Goal: Information Seeking & Learning: Learn about a topic

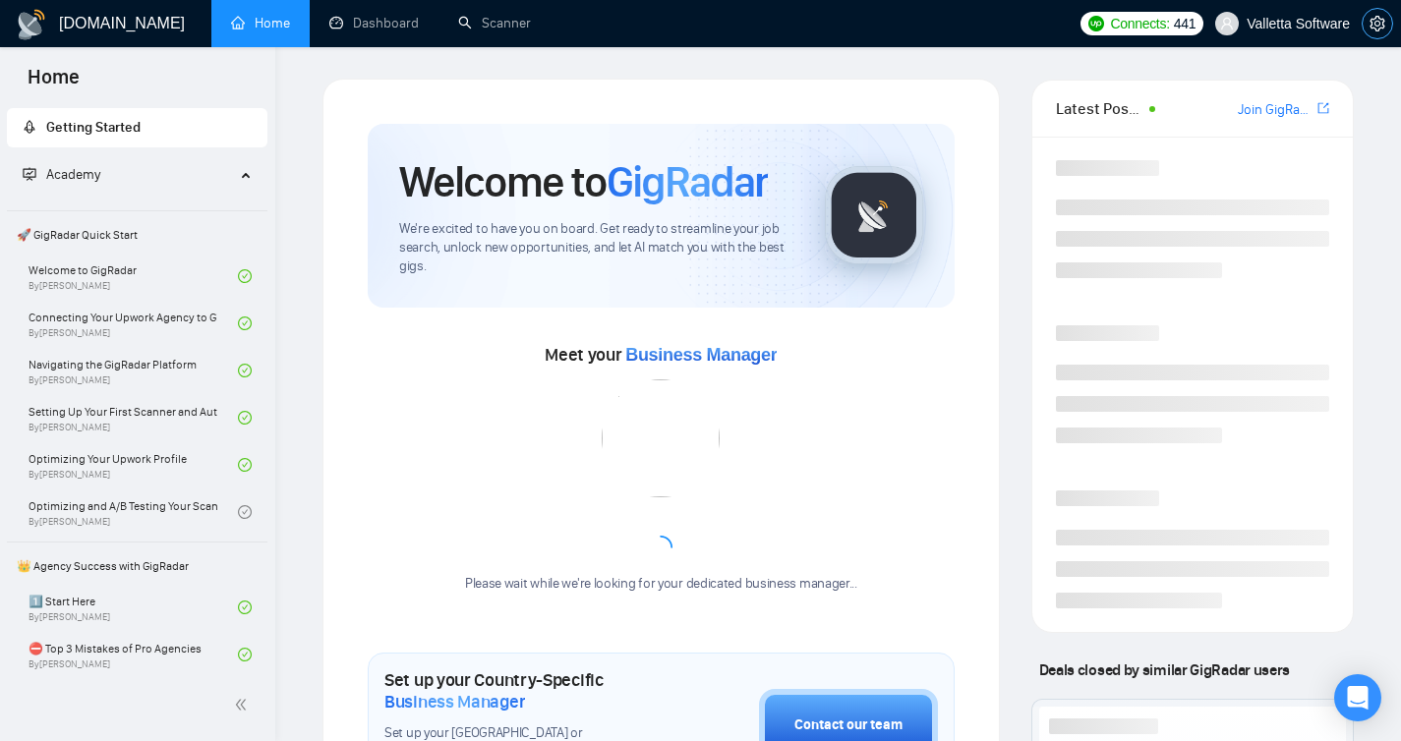
click at [1372, 28] on icon "setting" at bounding box center [1377, 24] width 15 height 16
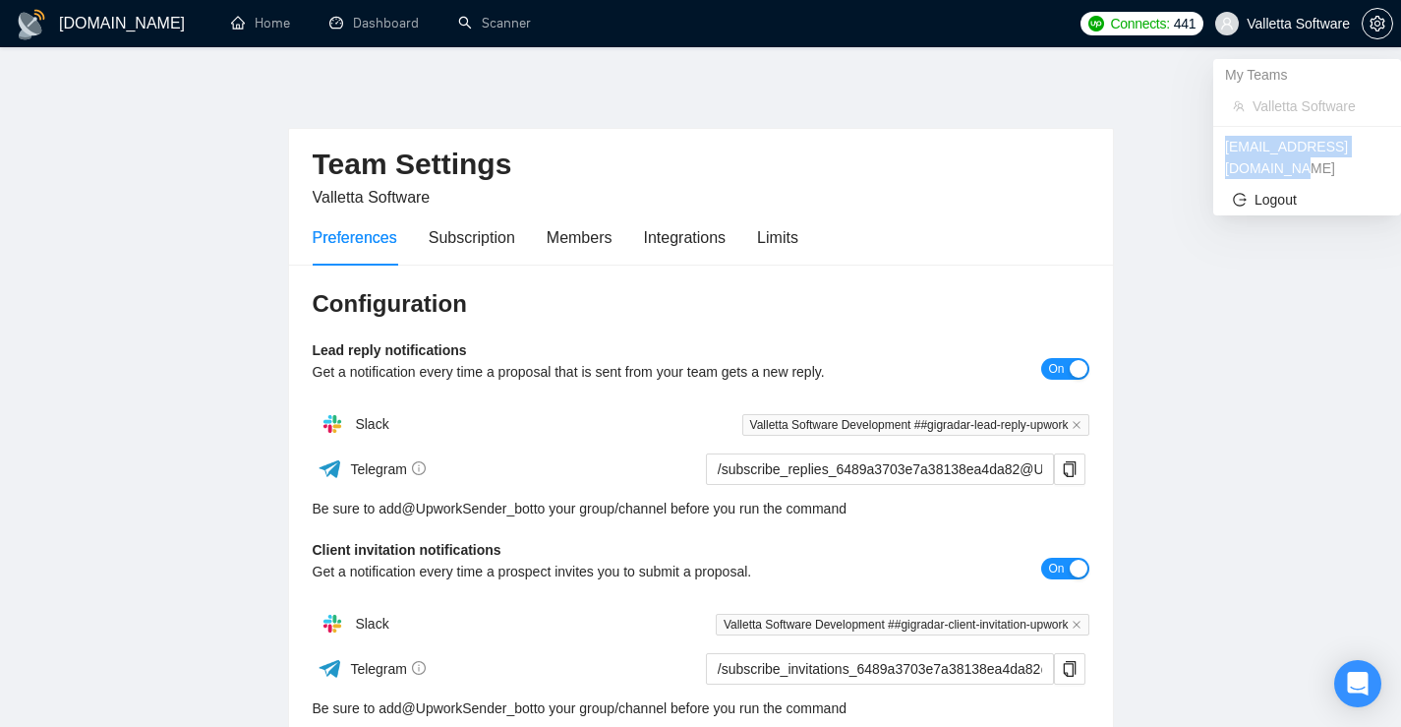
drag, startPoint x: 1392, startPoint y: 143, endPoint x: 1224, endPoint y: 150, distance: 168.3
click at [1224, 150] on div "[EMAIL_ADDRESS][DOMAIN_NAME]" at bounding box center [1307, 157] width 188 height 53
copy div "[EMAIL_ADDRESS][DOMAIN_NAME]"
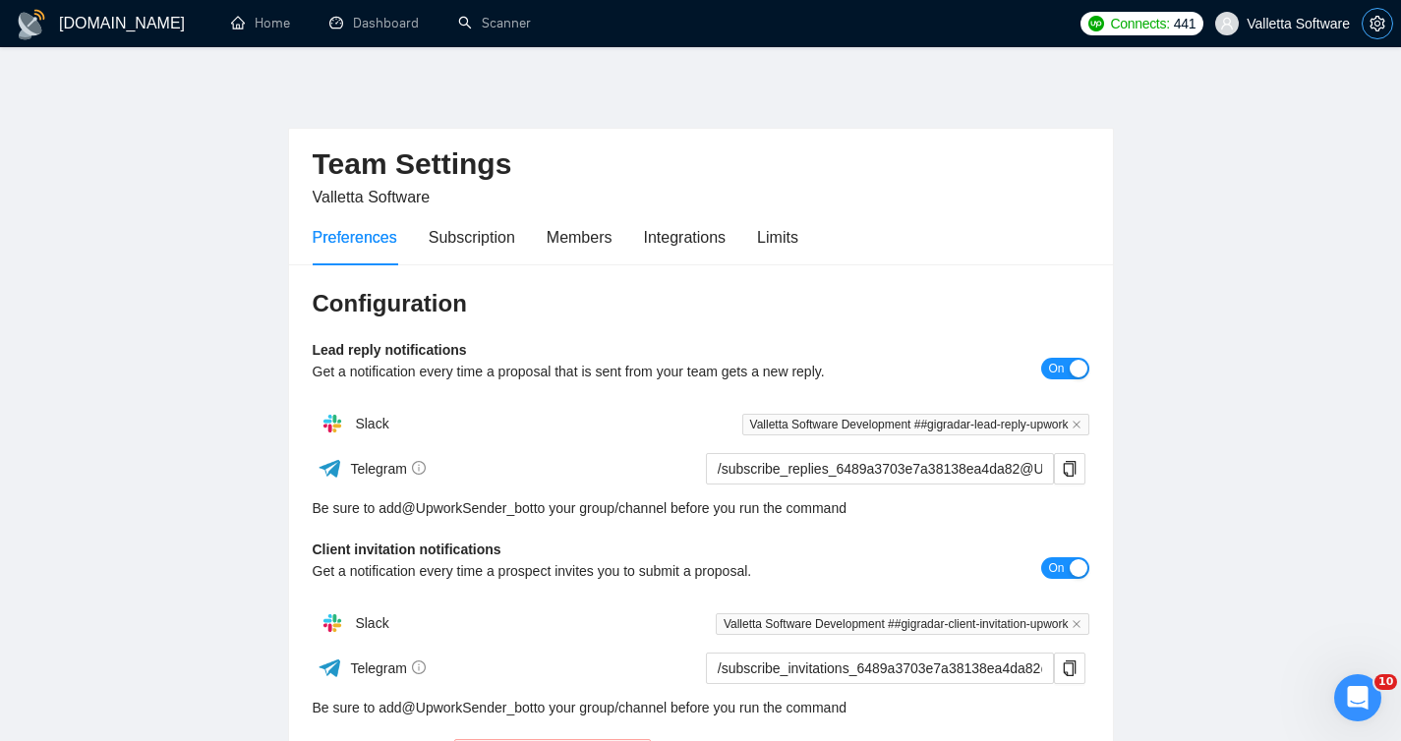
click at [1384, 25] on icon "setting" at bounding box center [1378, 24] width 16 height 16
click at [1377, 19] on icon "setting" at bounding box center [1378, 24] width 16 height 16
click at [1376, 30] on icon "setting" at bounding box center [1377, 24] width 15 height 16
click at [1376, 18] on icon "setting" at bounding box center [1377, 24] width 15 height 16
click at [1373, 29] on icon "setting" at bounding box center [1378, 24] width 16 height 16
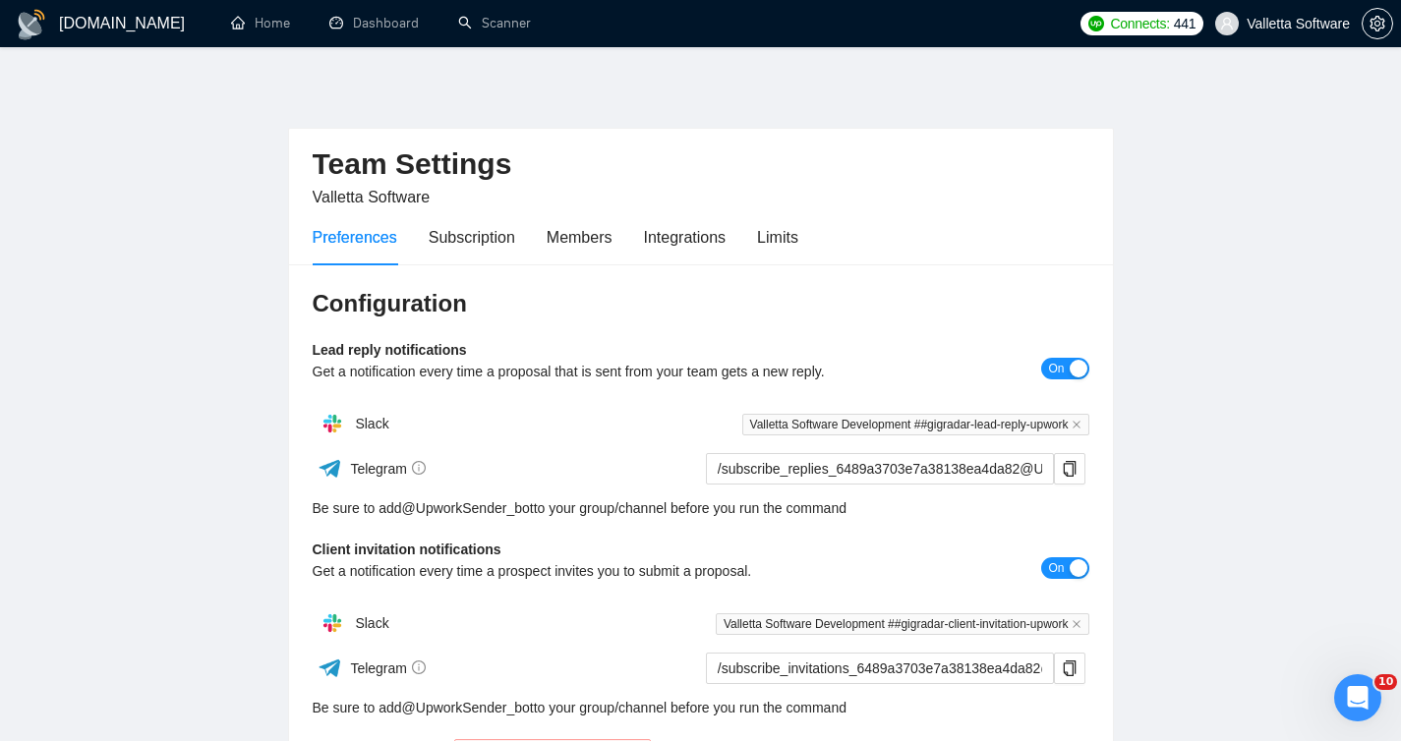
click at [1339, 172] on main "Team Settings Valletta Software Preferences Subscription Members Integrations L…" at bounding box center [700, 597] width 1338 height 1037
click at [1377, 21] on icon "setting" at bounding box center [1377, 24] width 15 height 16
click at [1375, 32] on button "button" at bounding box center [1377, 23] width 31 height 31
click at [1378, 30] on icon "setting" at bounding box center [1378, 24] width 16 height 16
click at [1369, 34] on button "button" at bounding box center [1377, 23] width 31 height 31
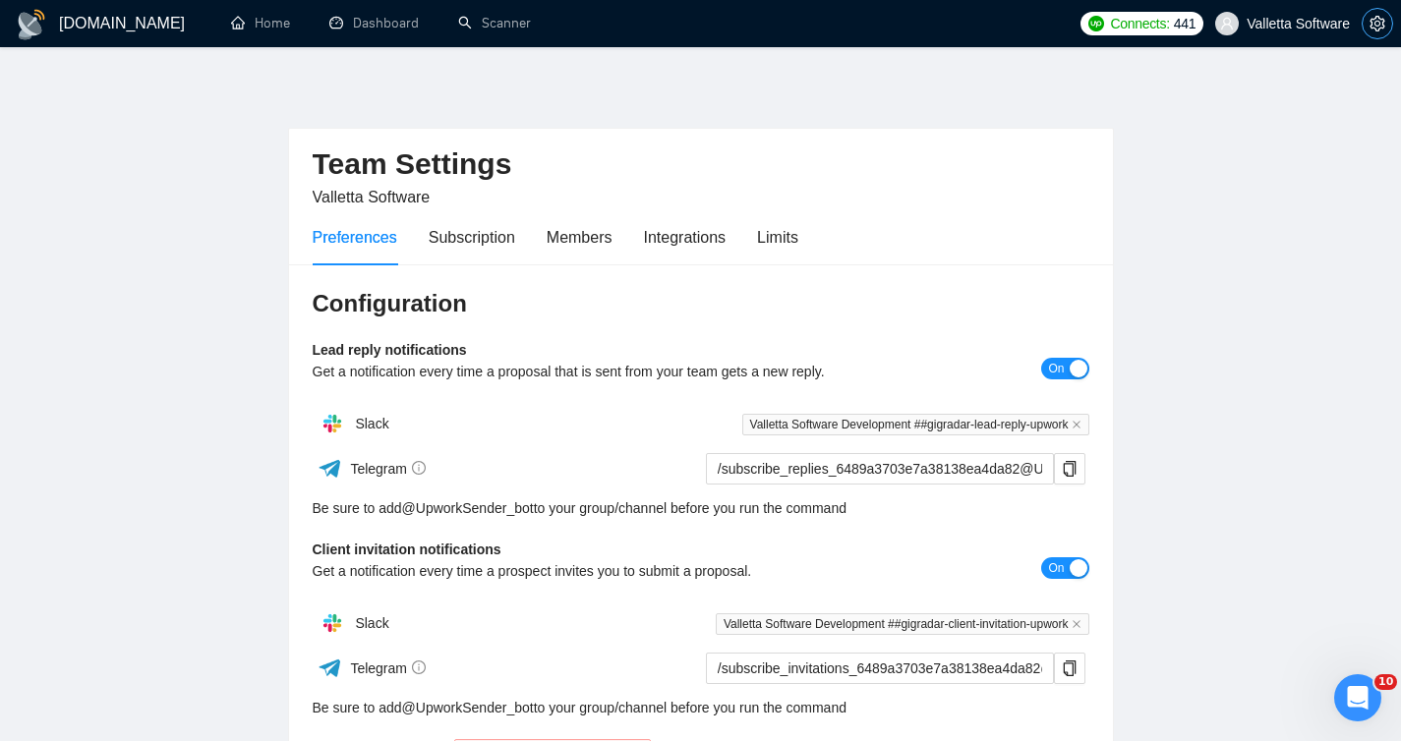
click at [1376, 29] on icon "setting" at bounding box center [1377, 24] width 15 height 16
click at [1372, 29] on icon "setting" at bounding box center [1378, 24] width 16 height 16
click at [356, 21] on link "Dashboard" at bounding box center [373, 23] width 89 height 17
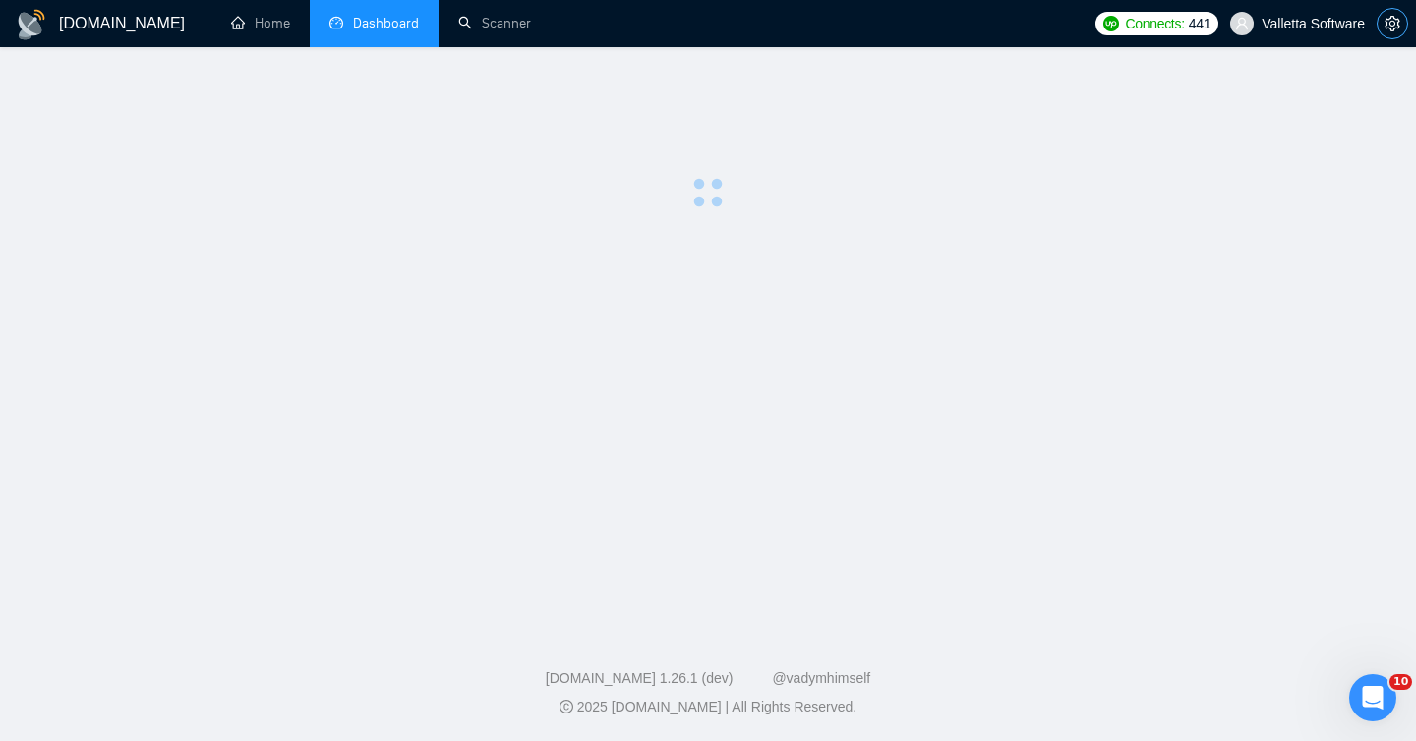
click at [1391, 28] on icon "setting" at bounding box center [1393, 24] width 16 height 16
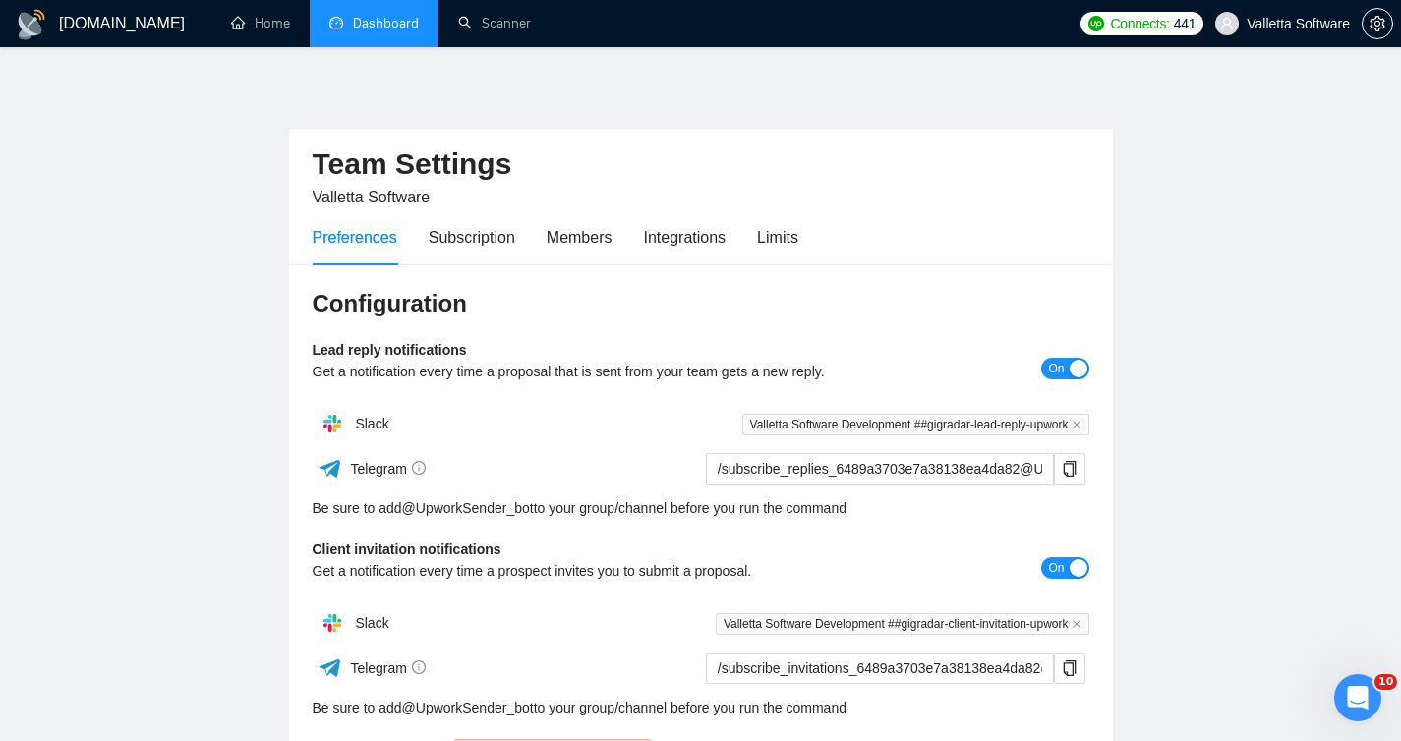
click at [344, 22] on link "Dashboard" at bounding box center [373, 23] width 89 height 17
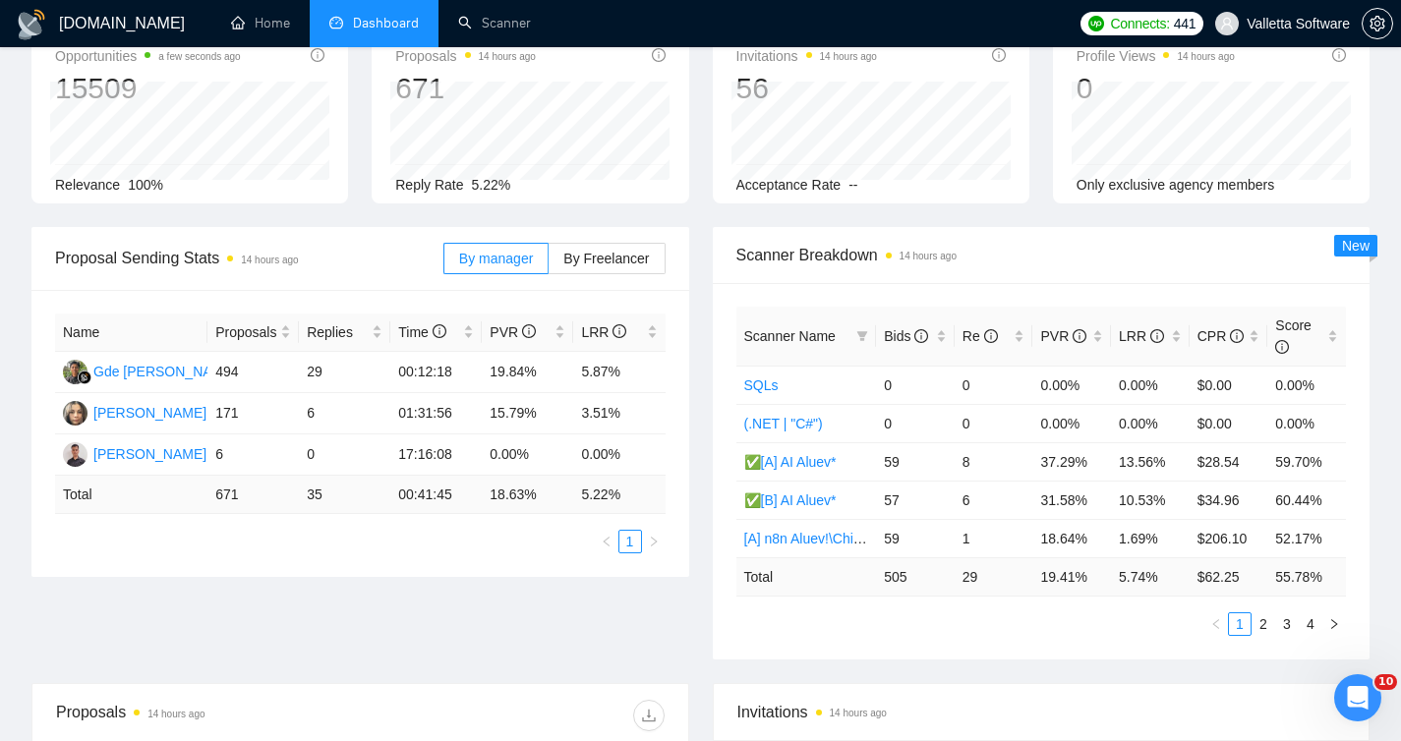
scroll to position [125, 0]
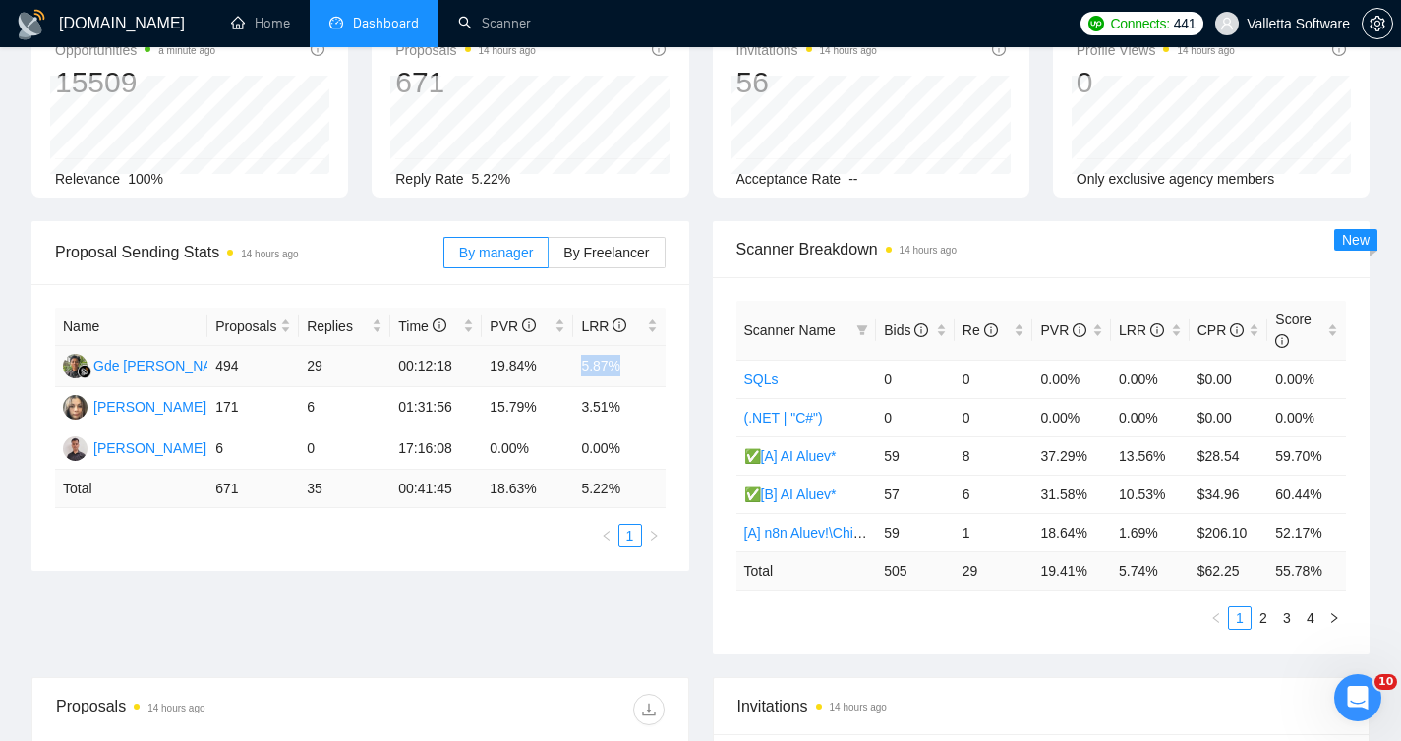
drag, startPoint x: 570, startPoint y: 364, endPoint x: 630, endPoint y: 365, distance: 60.0
click at [630, 365] on tr "Gde [PERSON_NAME] 494 29 00:12:18 19.84% 5.87%" at bounding box center [360, 366] width 611 height 41
click at [667, 358] on div "Name Proposals Replies Time PVR LRR Gde [PERSON_NAME] 494 29 00:12:18 19.84% 5.…" at bounding box center [360, 427] width 658 height 287
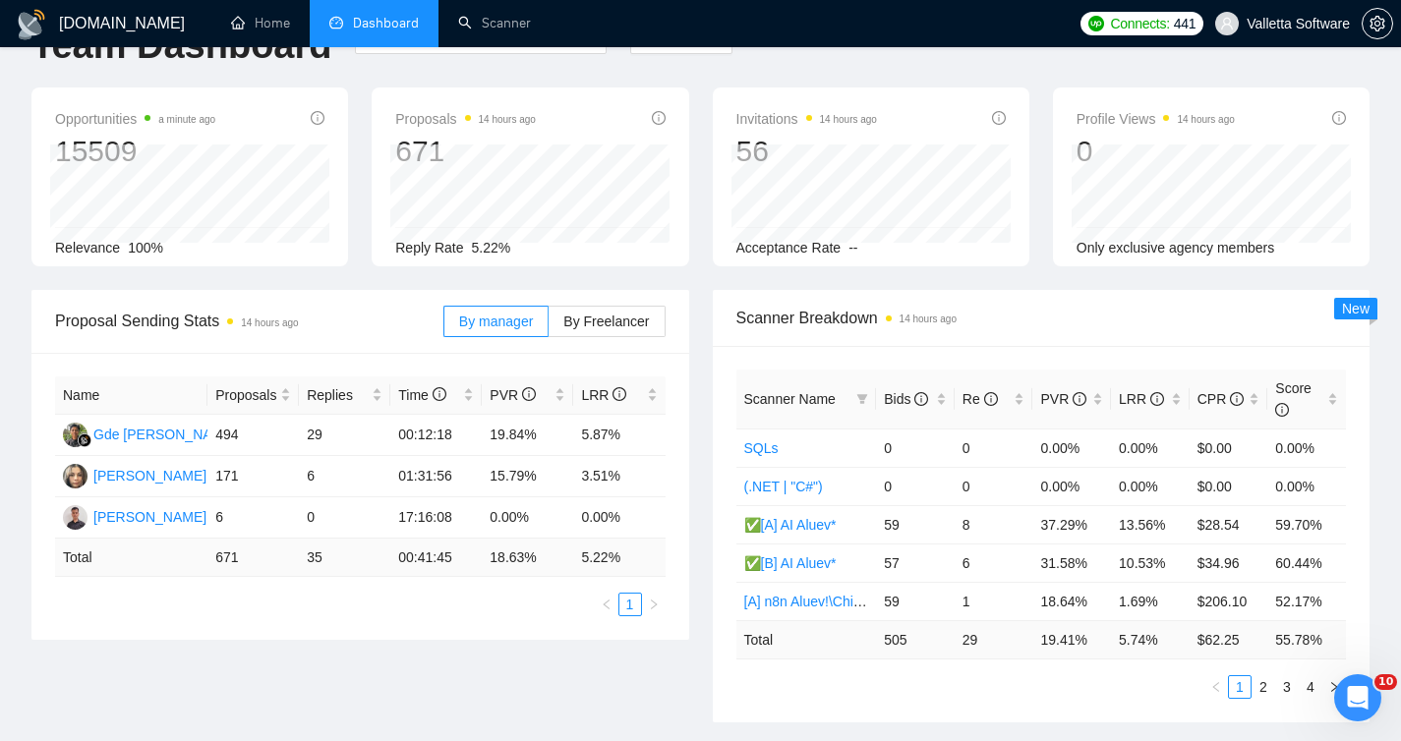
scroll to position [0, 0]
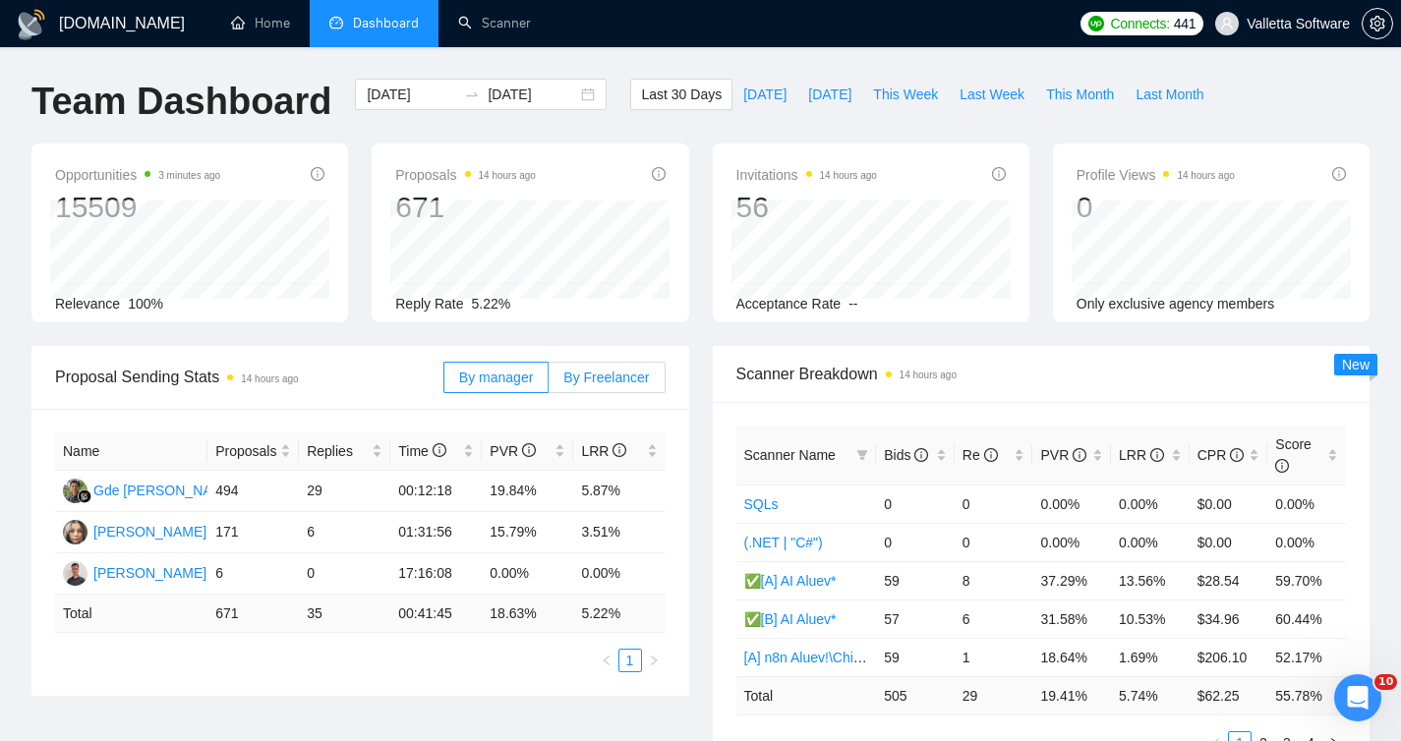
click at [636, 380] on span "By Freelancer" at bounding box center [606, 378] width 86 height 16
click at [549, 383] on input "By Freelancer" at bounding box center [549, 383] width 0 height 0
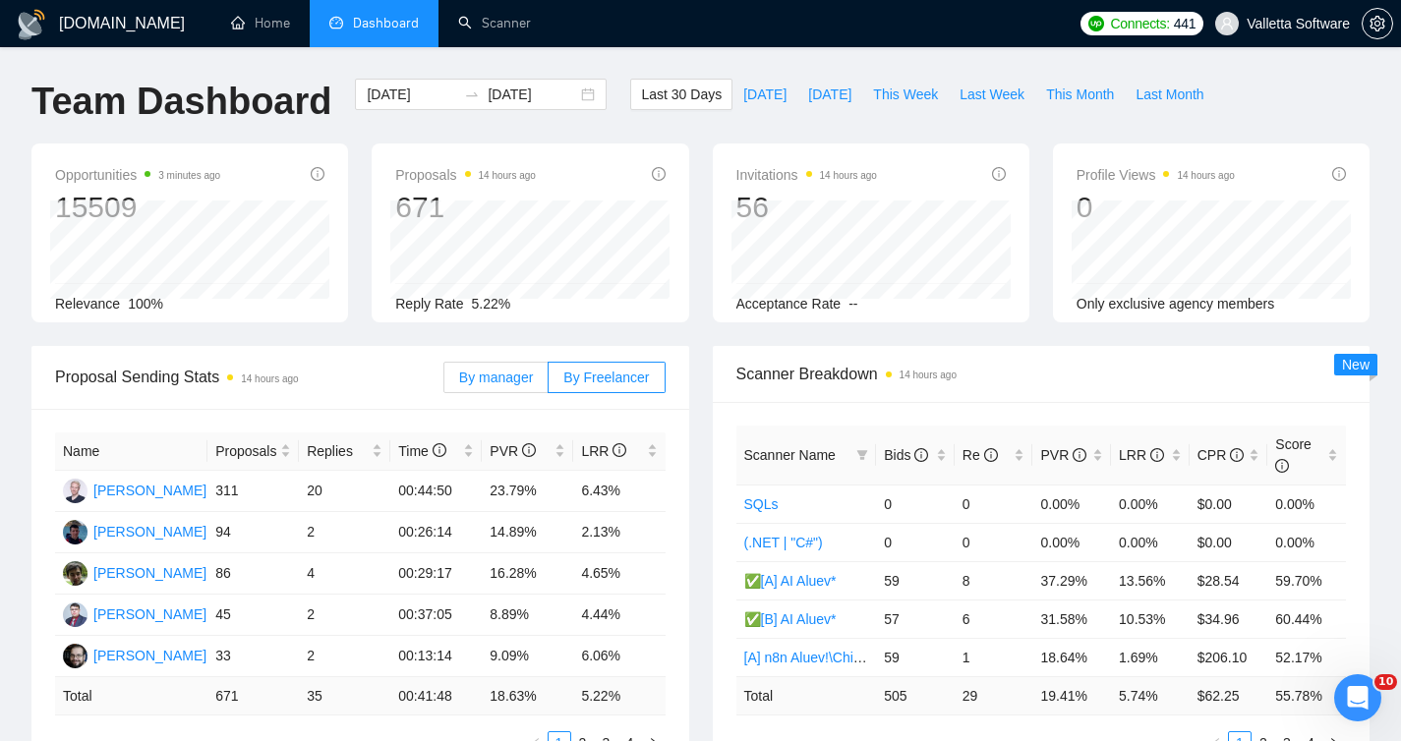
click at [535, 383] on label "By manager" at bounding box center [495, 377] width 105 height 31
click at [444, 383] on input "By manager" at bounding box center [444, 383] width 0 height 0
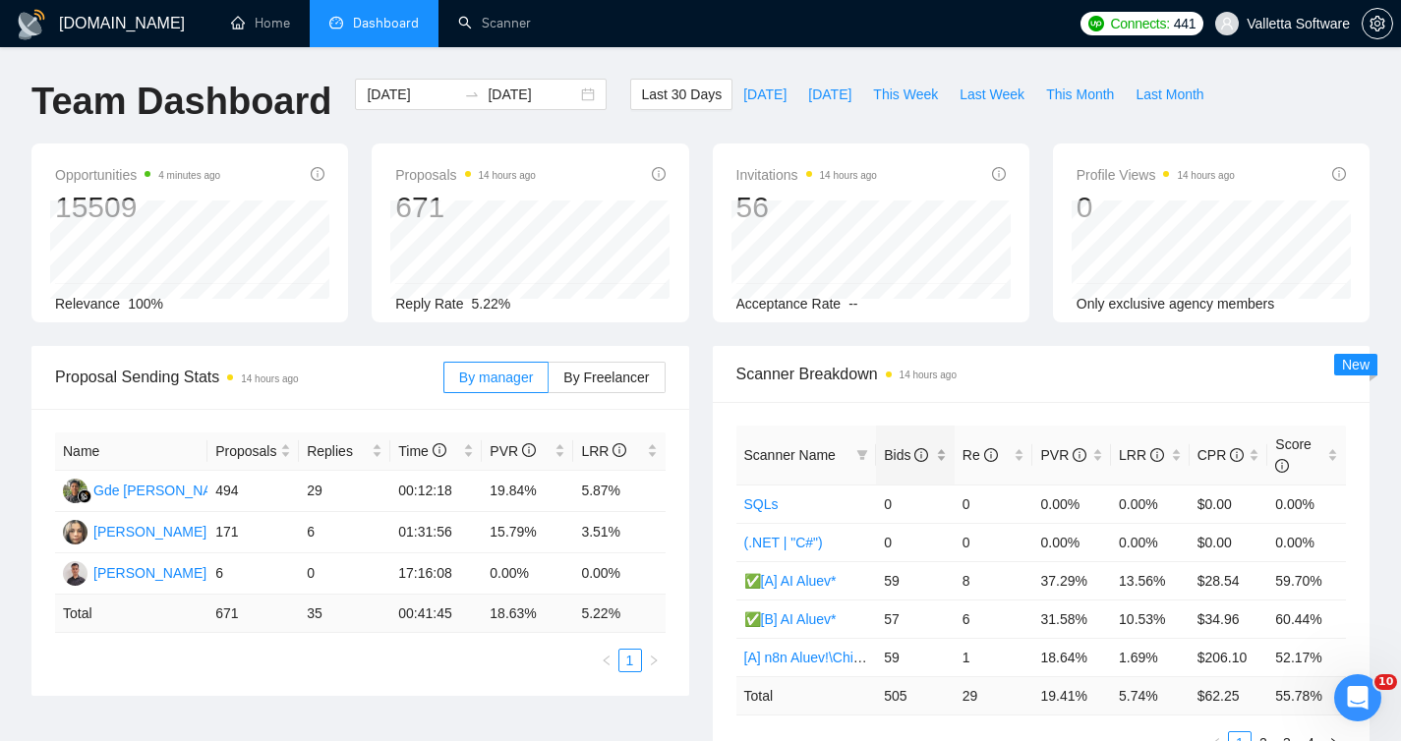
click at [932, 456] on div "Bids" at bounding box center [915, 455] width 63 height 22
drag, startPoint x: 571, startPoint y: 486, endPoint x: 631, endPoint y: 486, distance: 60.0
click at [631, 486] on tr "Gde [PERSON_NAME] 494 29 00:12:18 19.84% 5.87%" at bounding box center [360, 491] width 611 height 41
click at [701, 390] on div "Scanner Breakdown 14 hours ago Scanner Name Bids Re PVR LRR CPR Score ✅[A]NodeR…" at bounding box center [1041, 562] width 681 height 433
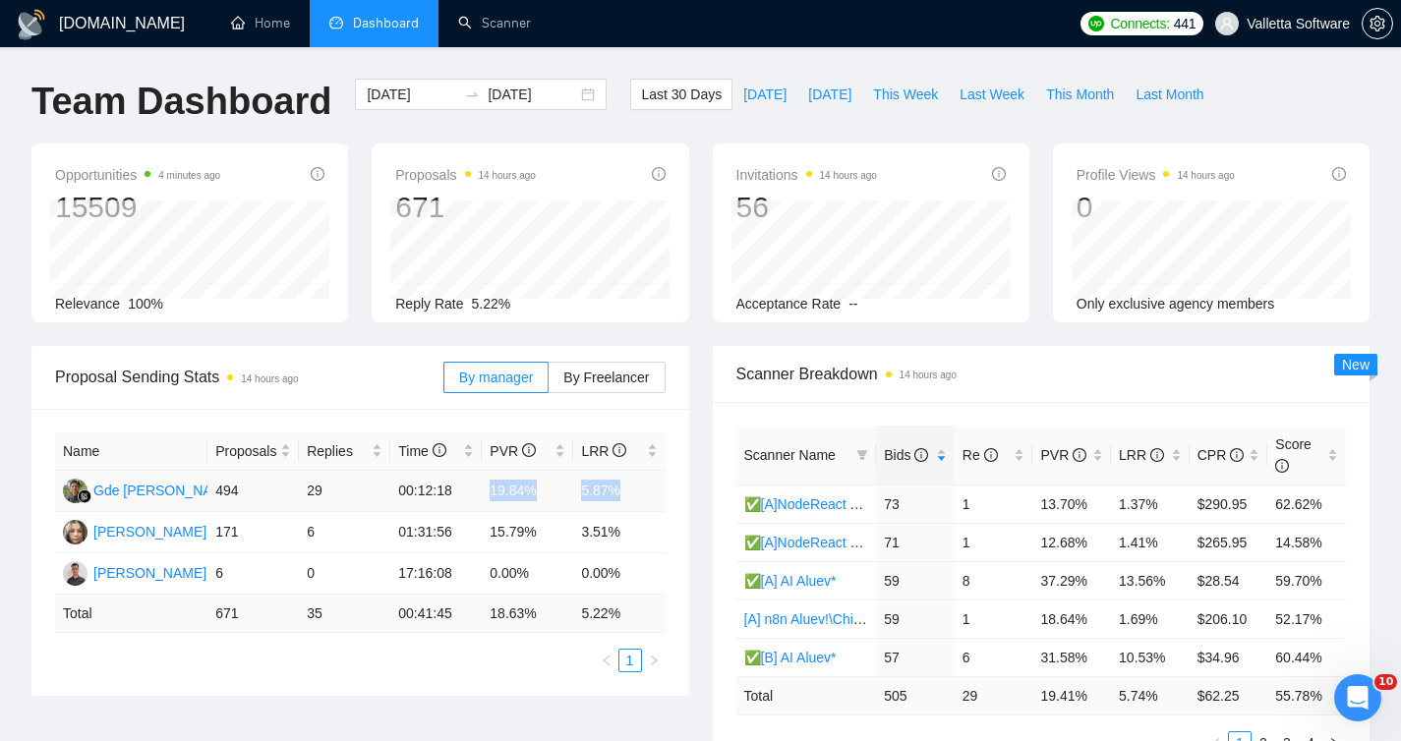
drag, startPoint x: 492, startPoint y: 491, endPoint x: 623, endPoint y: 485, distance: 131.9
click at [623, 485] on tr "Gde [PERSON_NAME] 494 29 00:12:18 19.84% 5.87%" at bounding box center [360, 491] width 611 height 41
click at [695, 419] on div "Proposal Sending Stats 14 hours ago By manager By Freelancer Name Proposals Rep…" at bounding box center [360, 521] width 681 height 350
click at [1355, 700] on icon "Открыть службу сообщений Intercom" at bounding box center [1355, 695] width 32 height 32
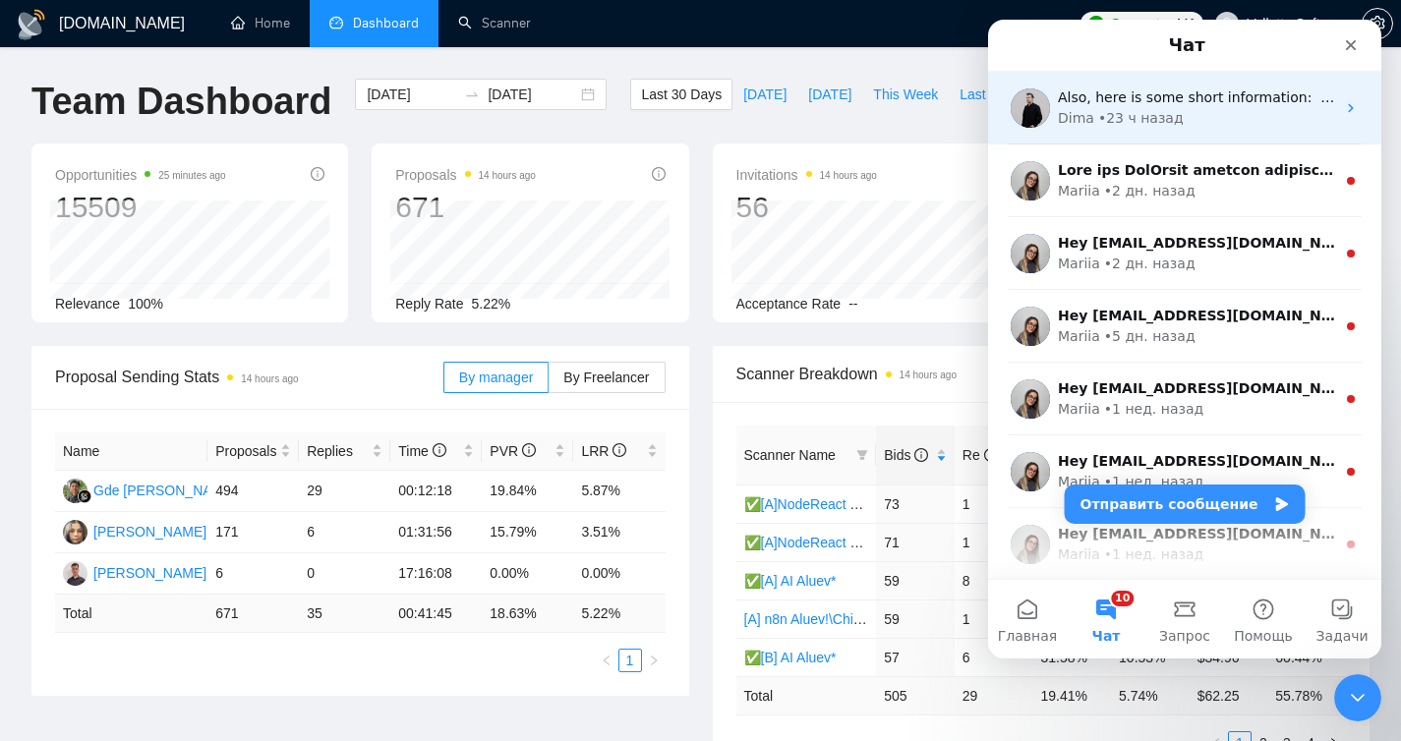
click at [1182, 116] on div "Dima • 23 ч назад" at bounding box center [1196, 118] width 277 height 21
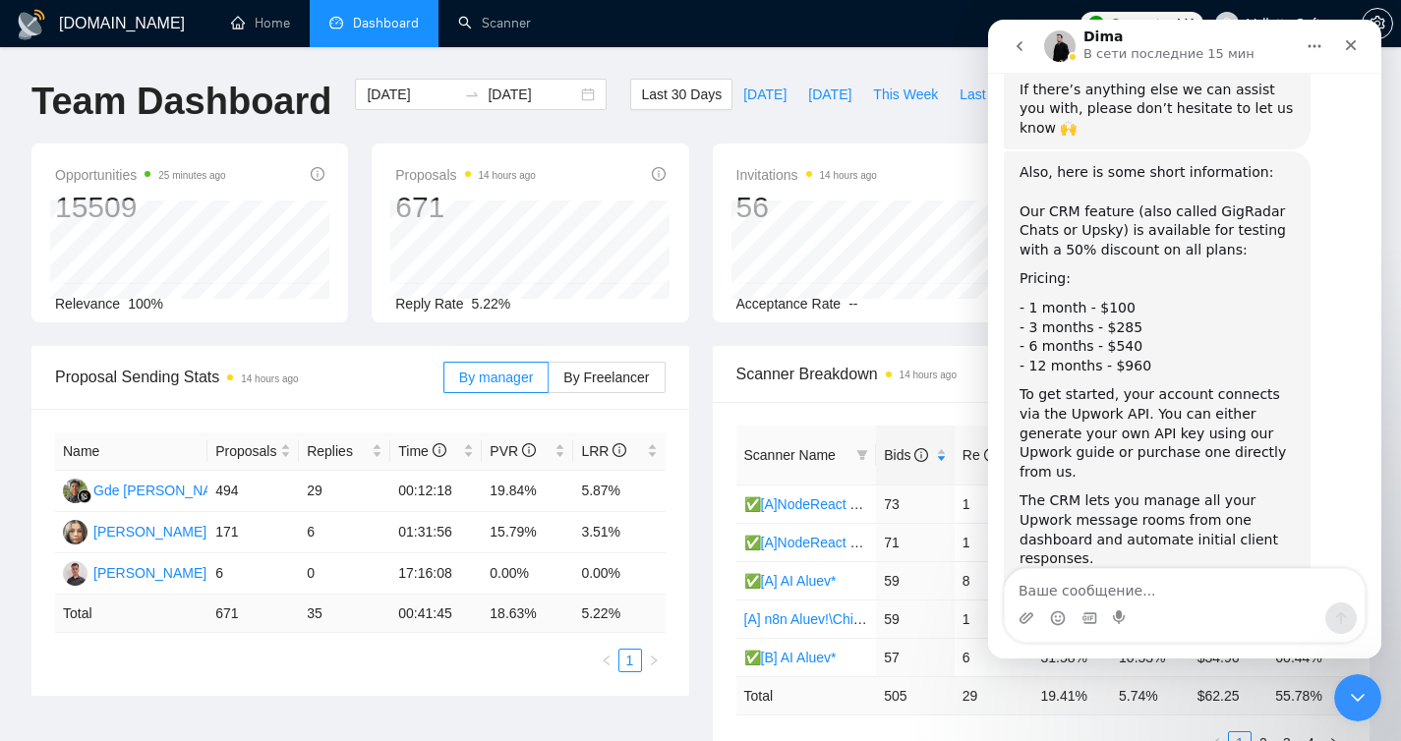
scroll to position [798, 0]
drag, startPoint x: 1105, startPoint y: 264, endPoint x: 1136, endPoint y: 263, distance: 30.5
click at [1136, 318] on div "- 3 months - $285" at bounding box center [1157, 328] width 275 height 20
drag, startPoint x: 1110, startPoint y: 290, endPoint x: 1148, endPoint y: 289, distance: 37.4
click at [1148, 336] on div "- 6 months - $540" at bounding box center [1157, 346] width 275 height 20
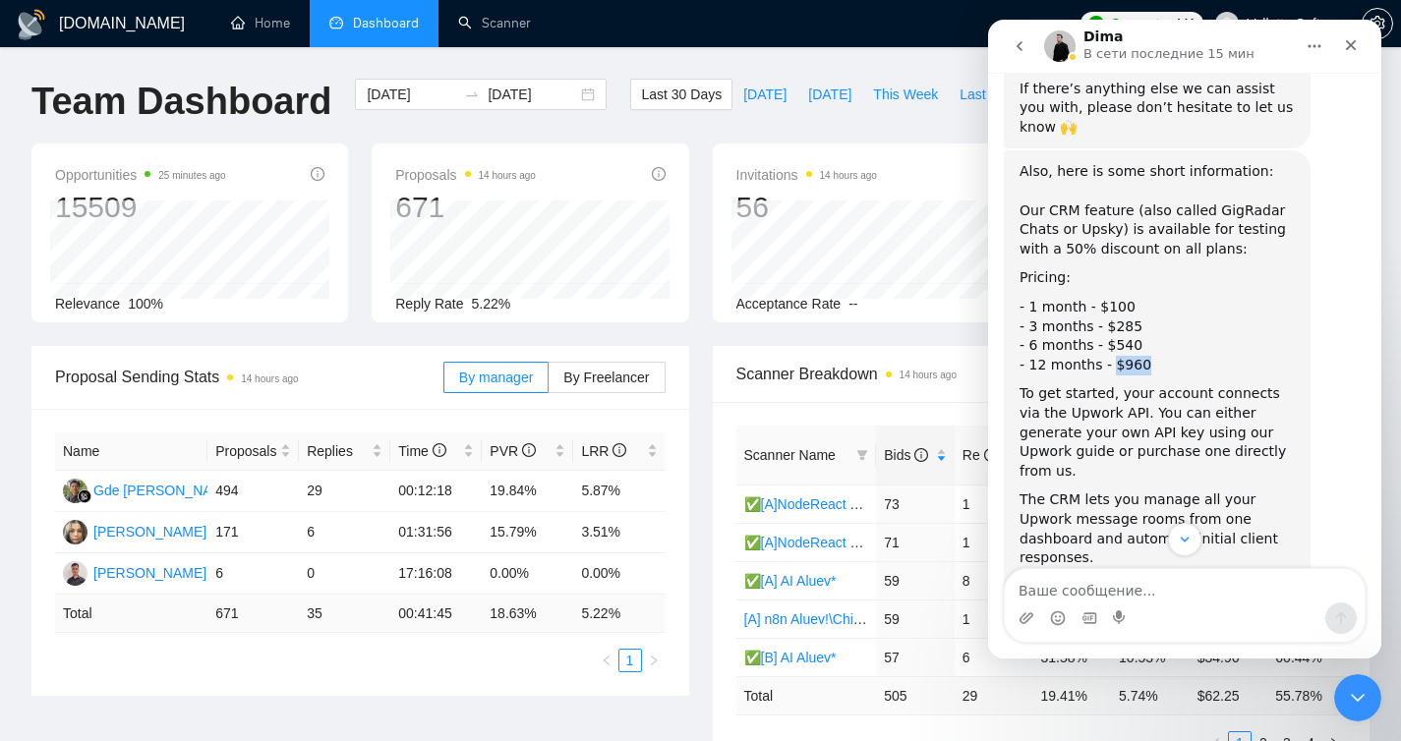
drag, startPoint x: 1107, startPoint y: 306, endPoint x: 1168, endPoint y: 309, distance: 61.0
click at [1168, 356] on div "- 12 months - $960" at bounding box center [1157, 366] width 275 height 20
click at [1174, 298] on div "- 1 month - $100" at bounding box center [1157, 308] width 275 height 20
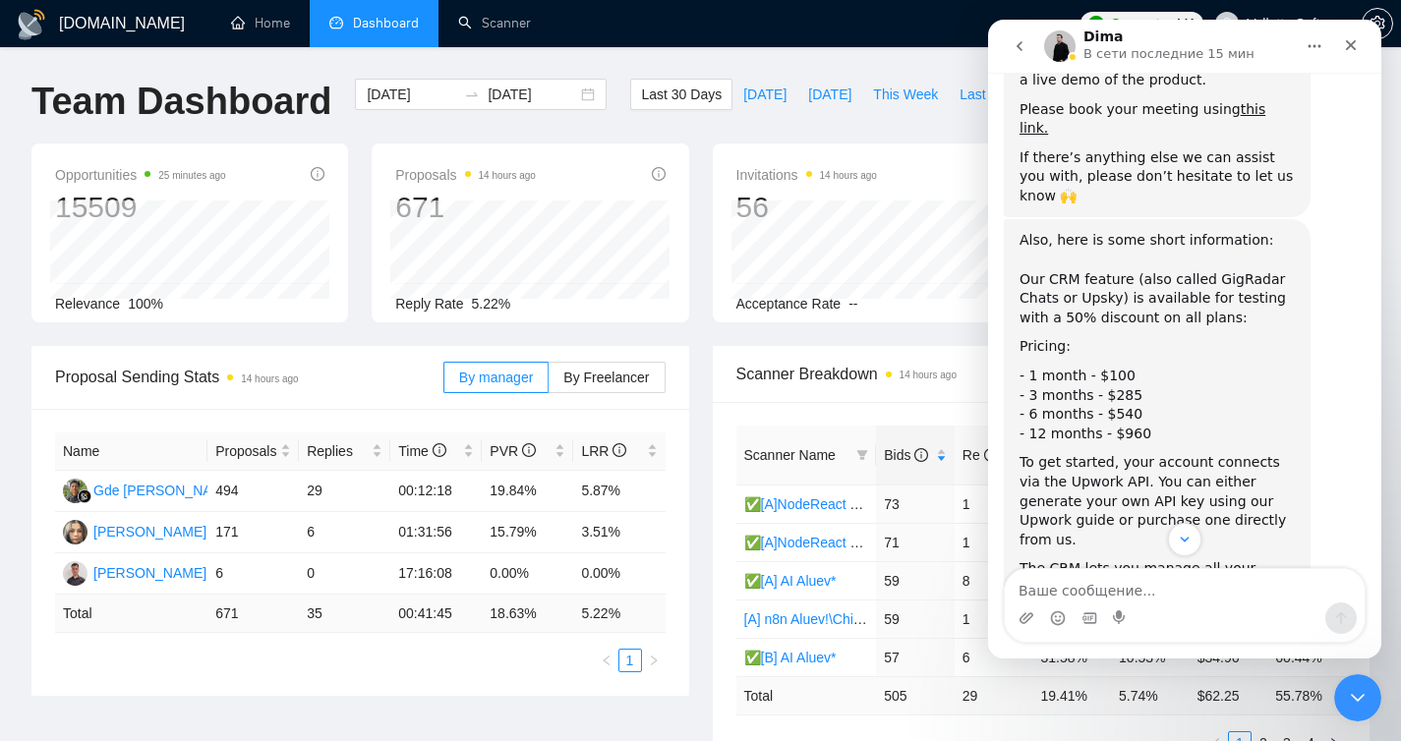
scroll to position [720, 0]
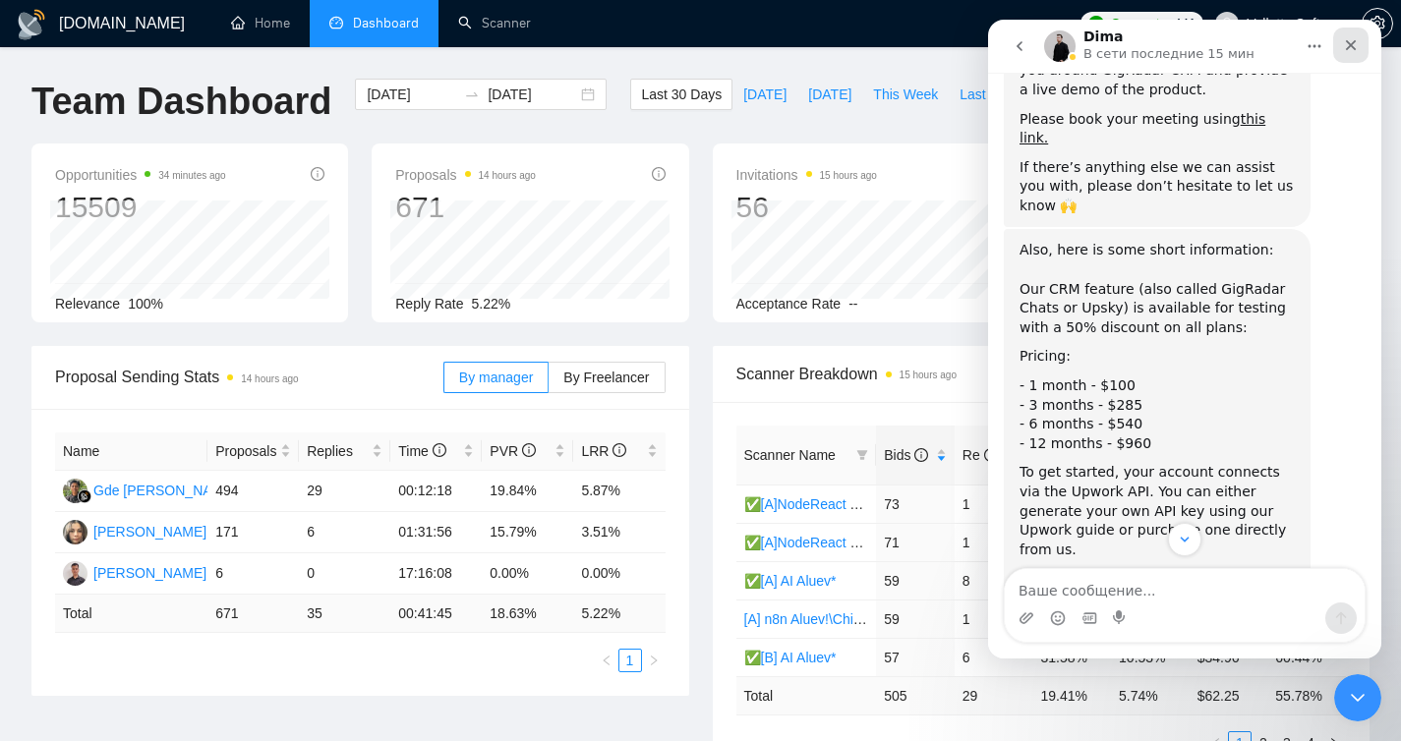
click at [1352, 49] on icon "Закрыть" at bounding box center [1351, 45] width 16 height 16
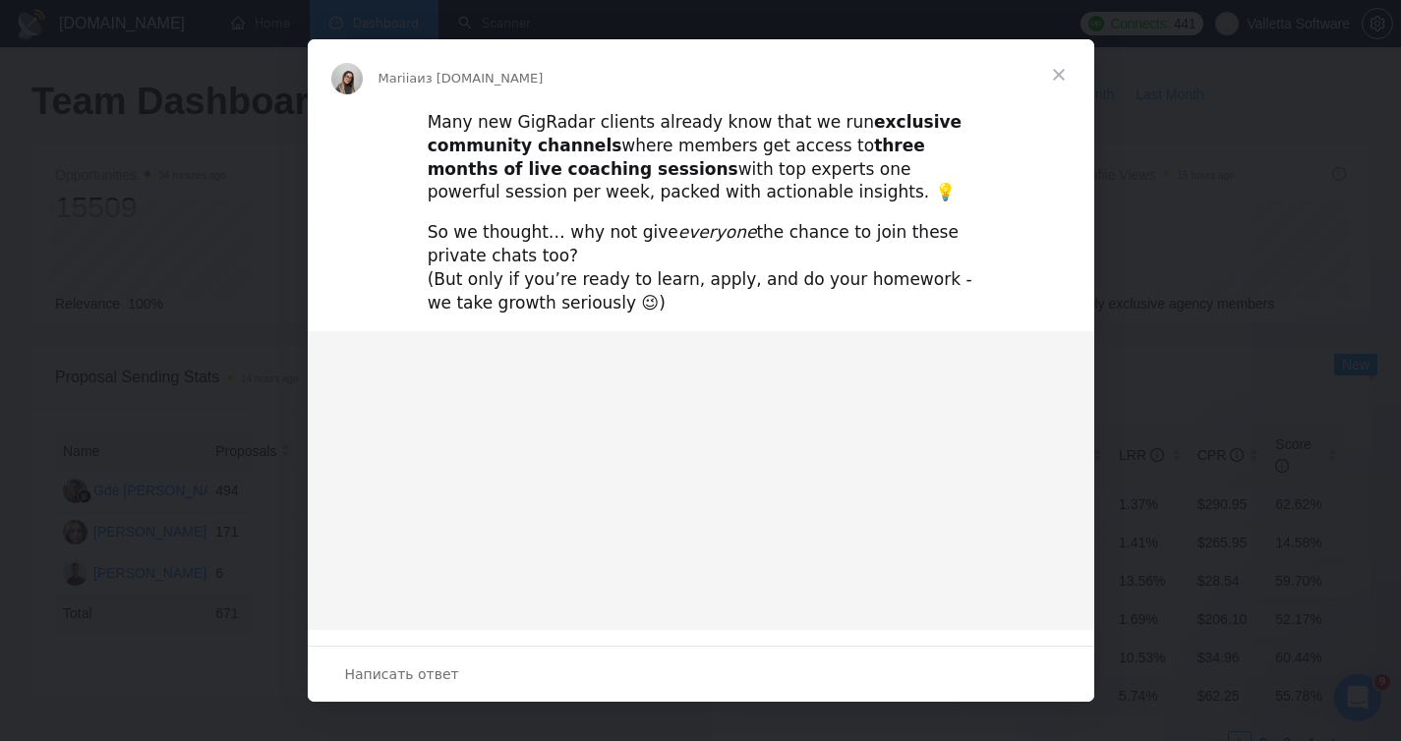
scroll to position [0, 0]
click at [1210, 150] on div "Мессенджер Intercom" at bounding box center [700, 370] width 1401 height 741
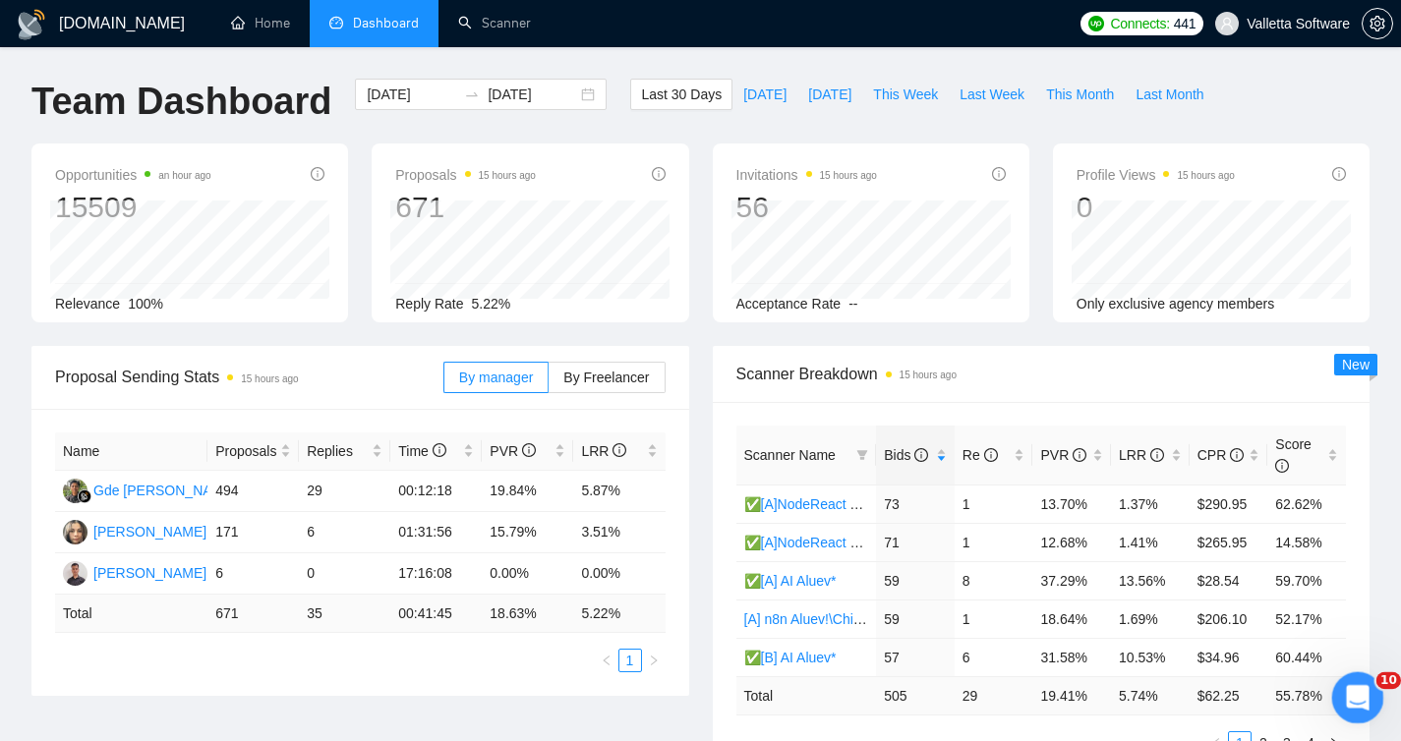
click at [1356, 695] on icon "Открыть службу сообщений Intercom" at bounding box center [1355, 695] width 32 height 32
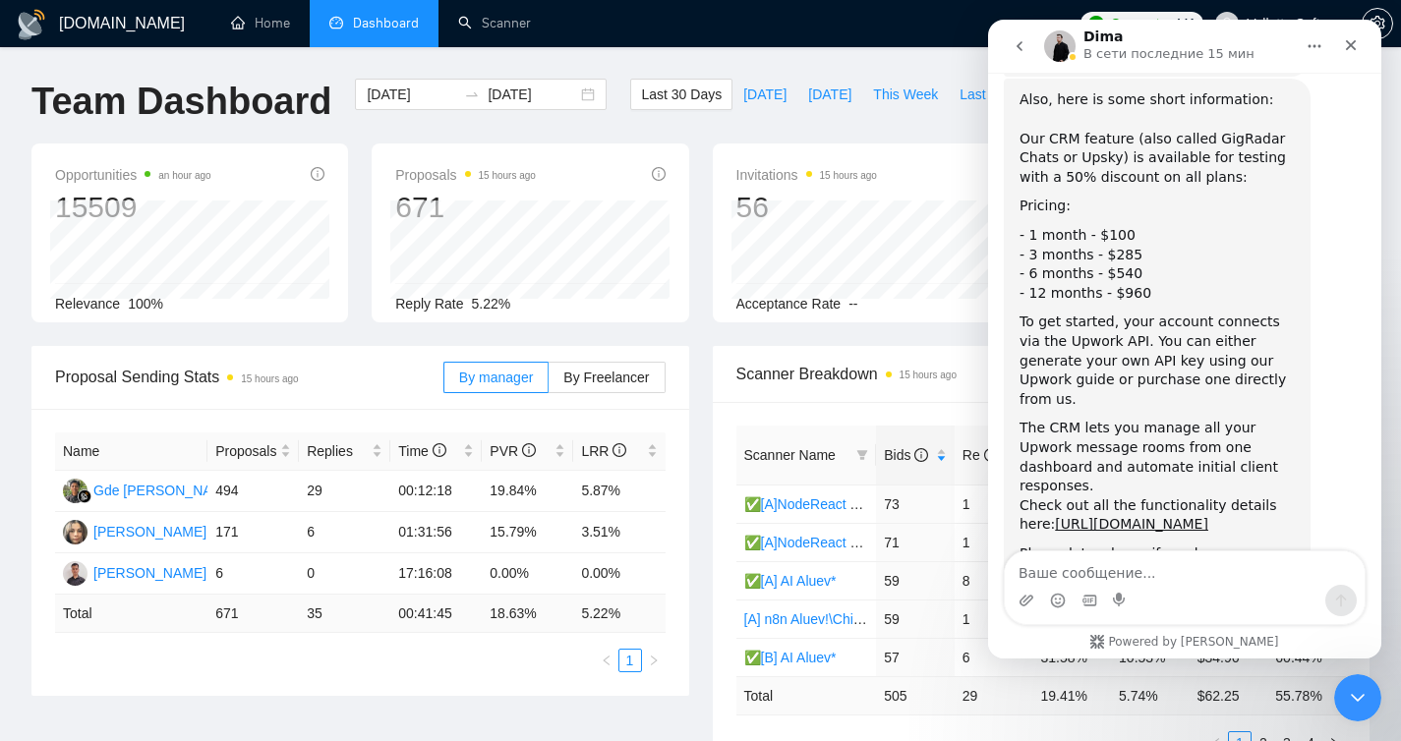
scroll to position [878, 0]
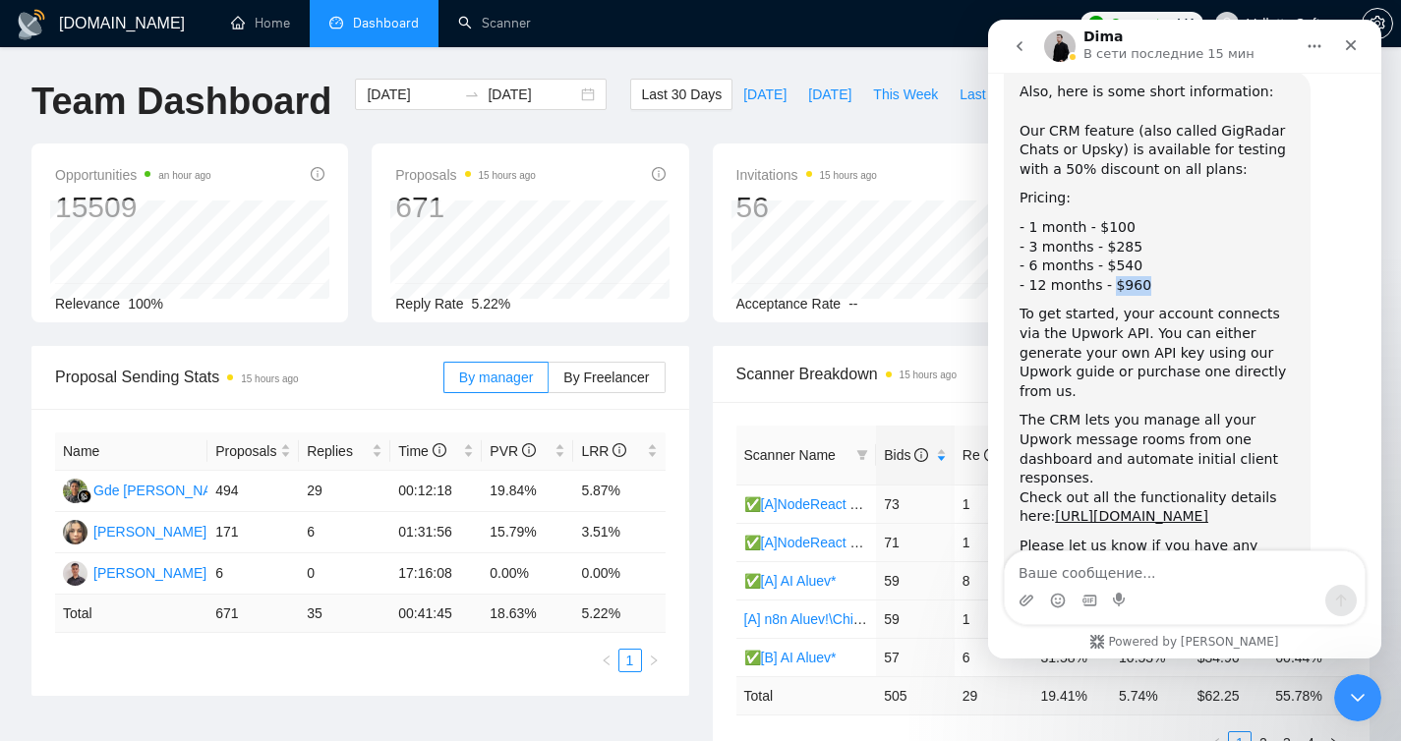
drag, startPoint x: 1144, startPoint y: 224, endPoint x: 1109, endPoint y: 224, distance: 34.4
click at [1109, 276] on div "- 12 months - $960" at bounding box center [1157, 286] width 275 height 20
copy div "$960"
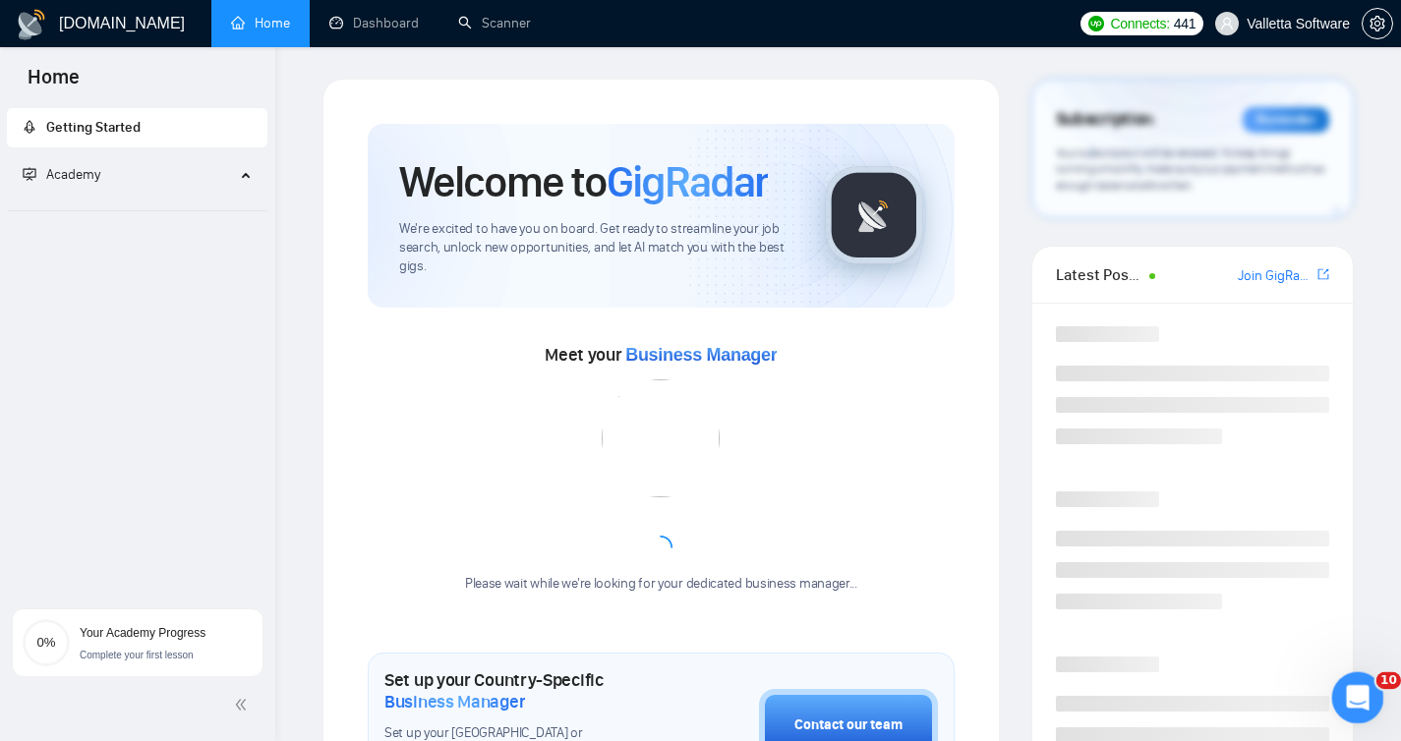
click at [1365, 715] on div "Открыть службу сообщений Intercom" at bounding box center [1355, 695] width 65 height 65
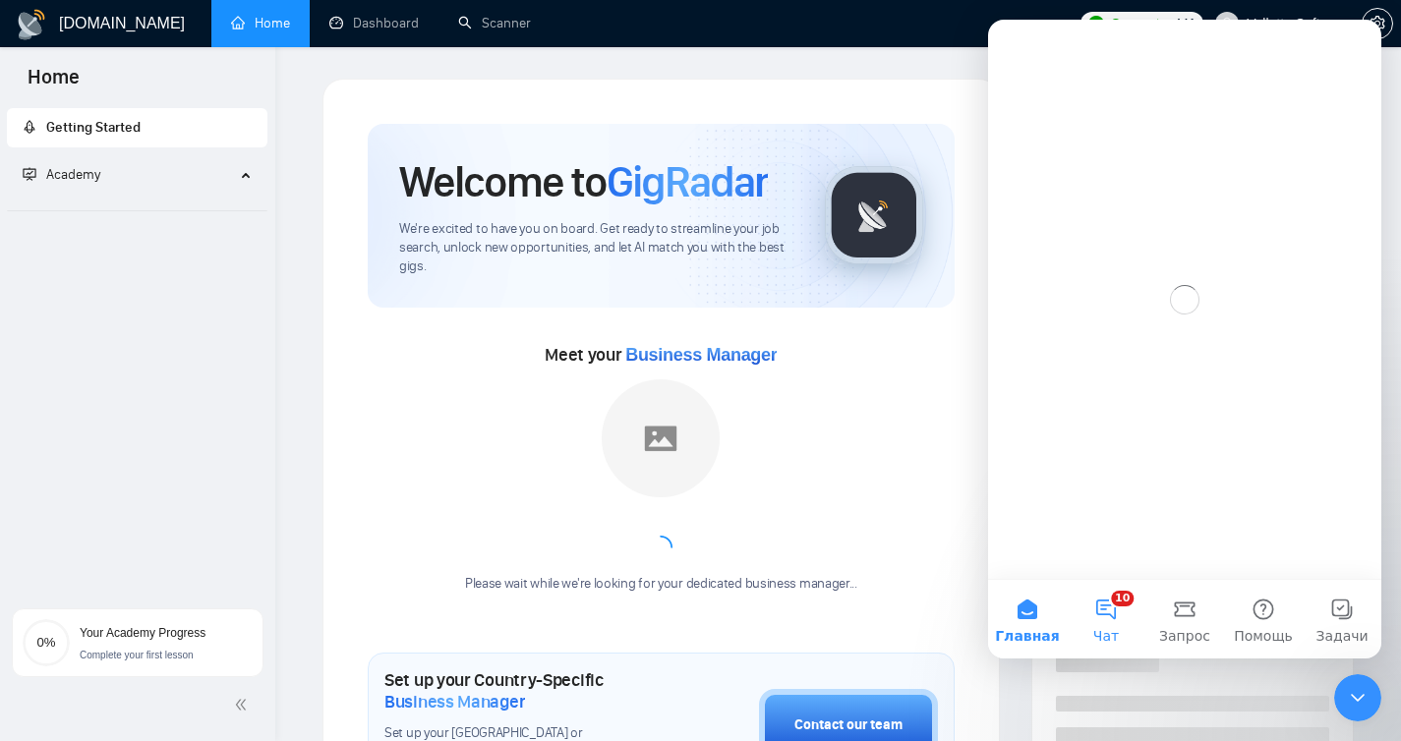
click at [1105, 608] on button "10 Чат" at bounding box center [1106, 619] width 79 height 79
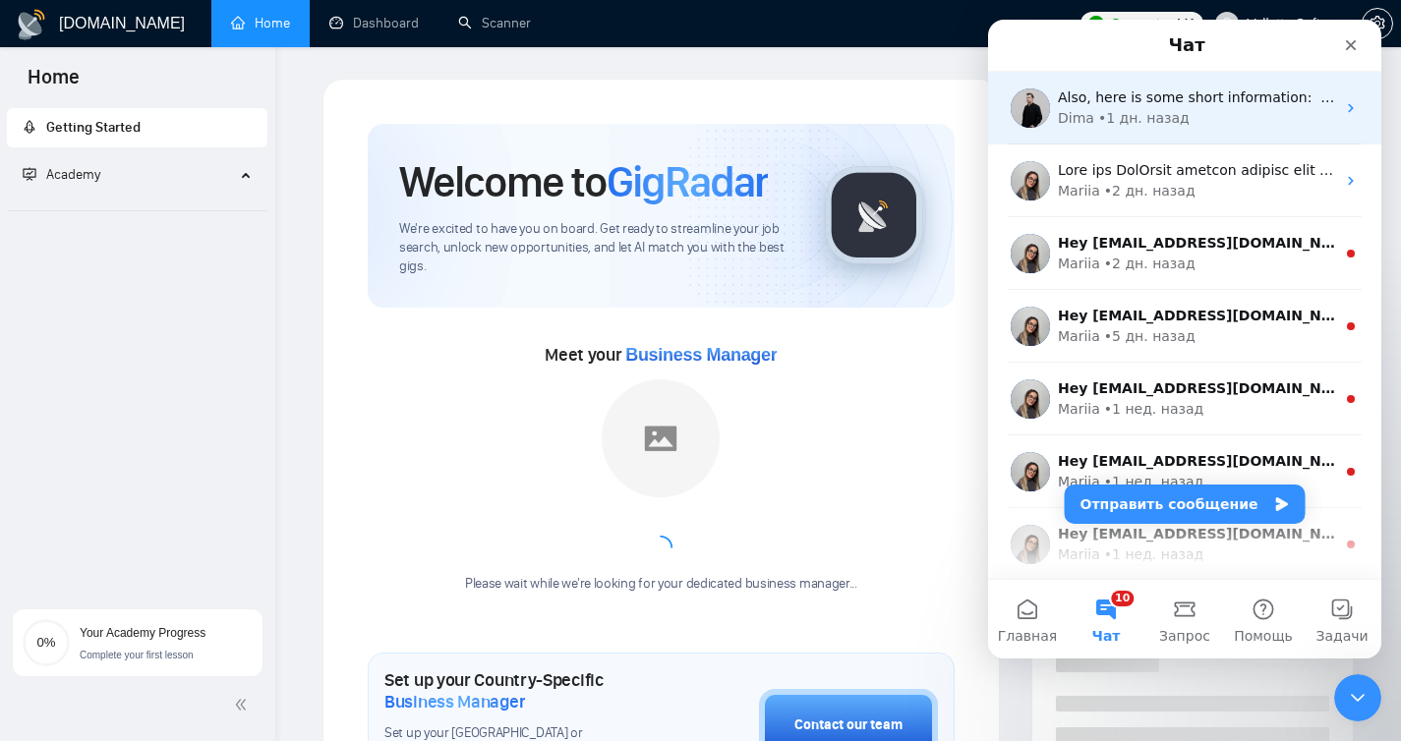
click at [1241, 122] on div "Dima • 1 дн. назад" at bounding box center [1196, 118] width 277 height 21
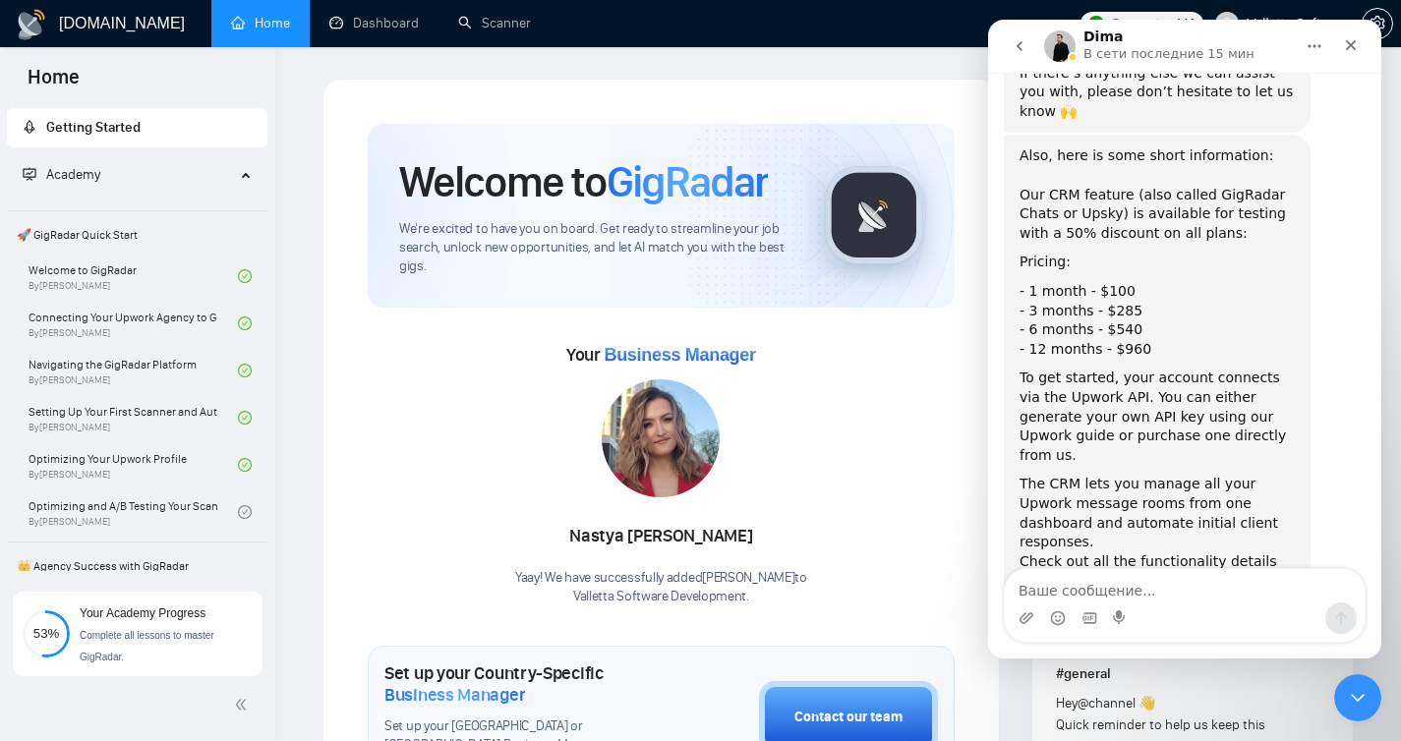
scroll to position [821, 0]
